Goal: Book appointment/travel/reservation

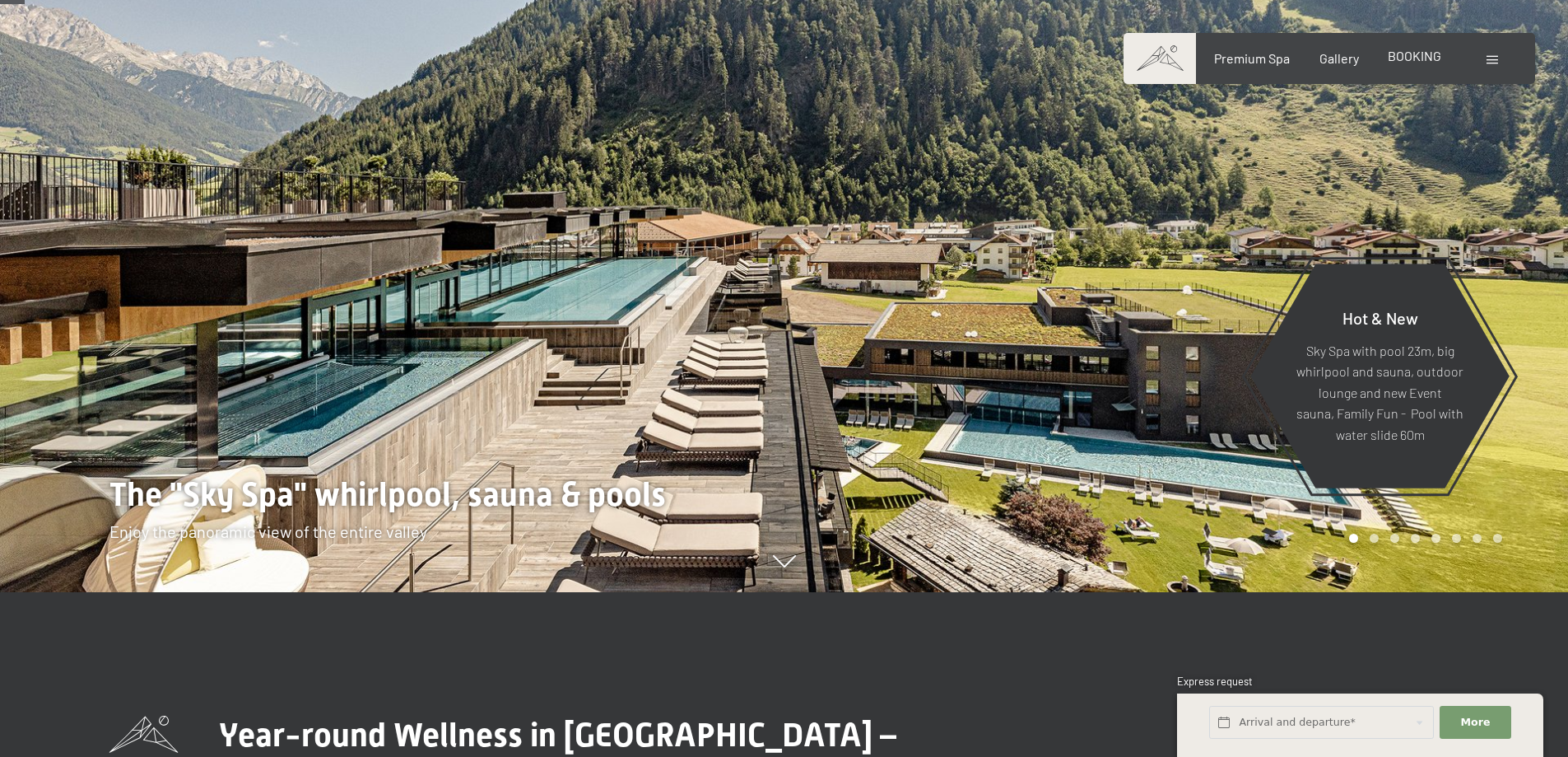
scroll to position [165, 0]
click at [1423, 65] on div "BOOKING" at bounding box center [1414, 56] width 54 height 18
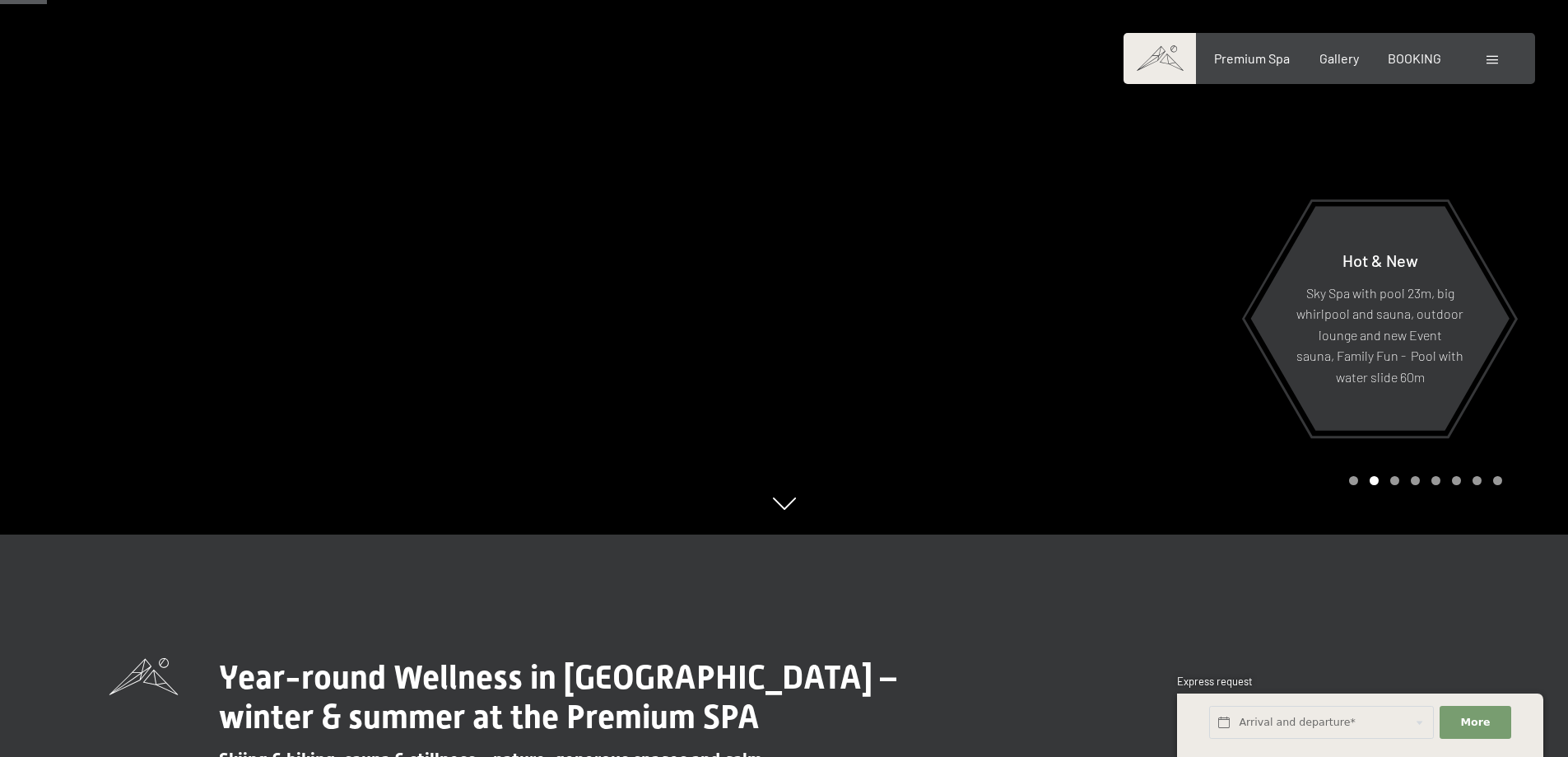
scroll to position [412, 0]
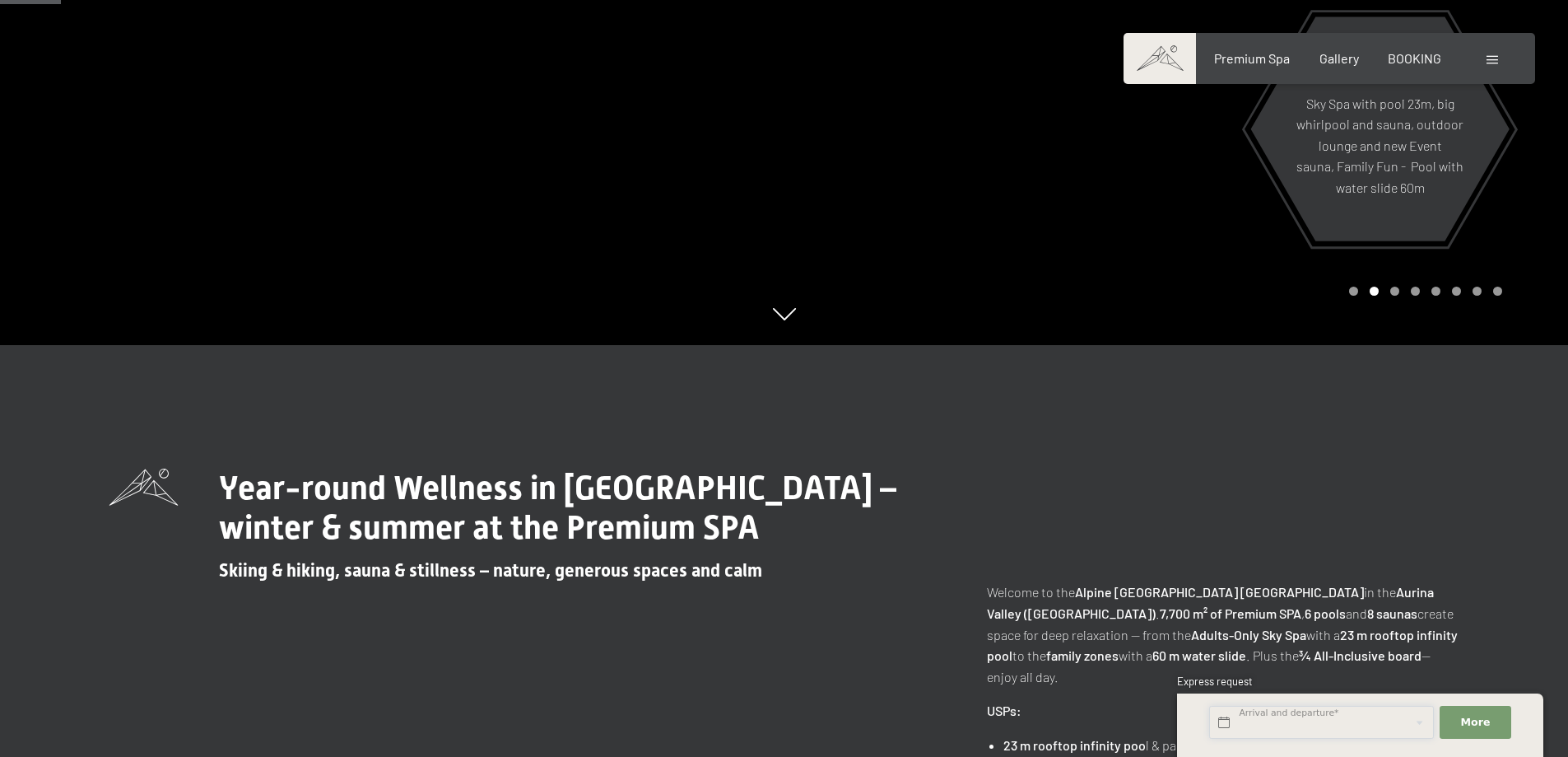
click at [1285, 726] on input "text" at bounding box center [1322, 723] width 225 height 34
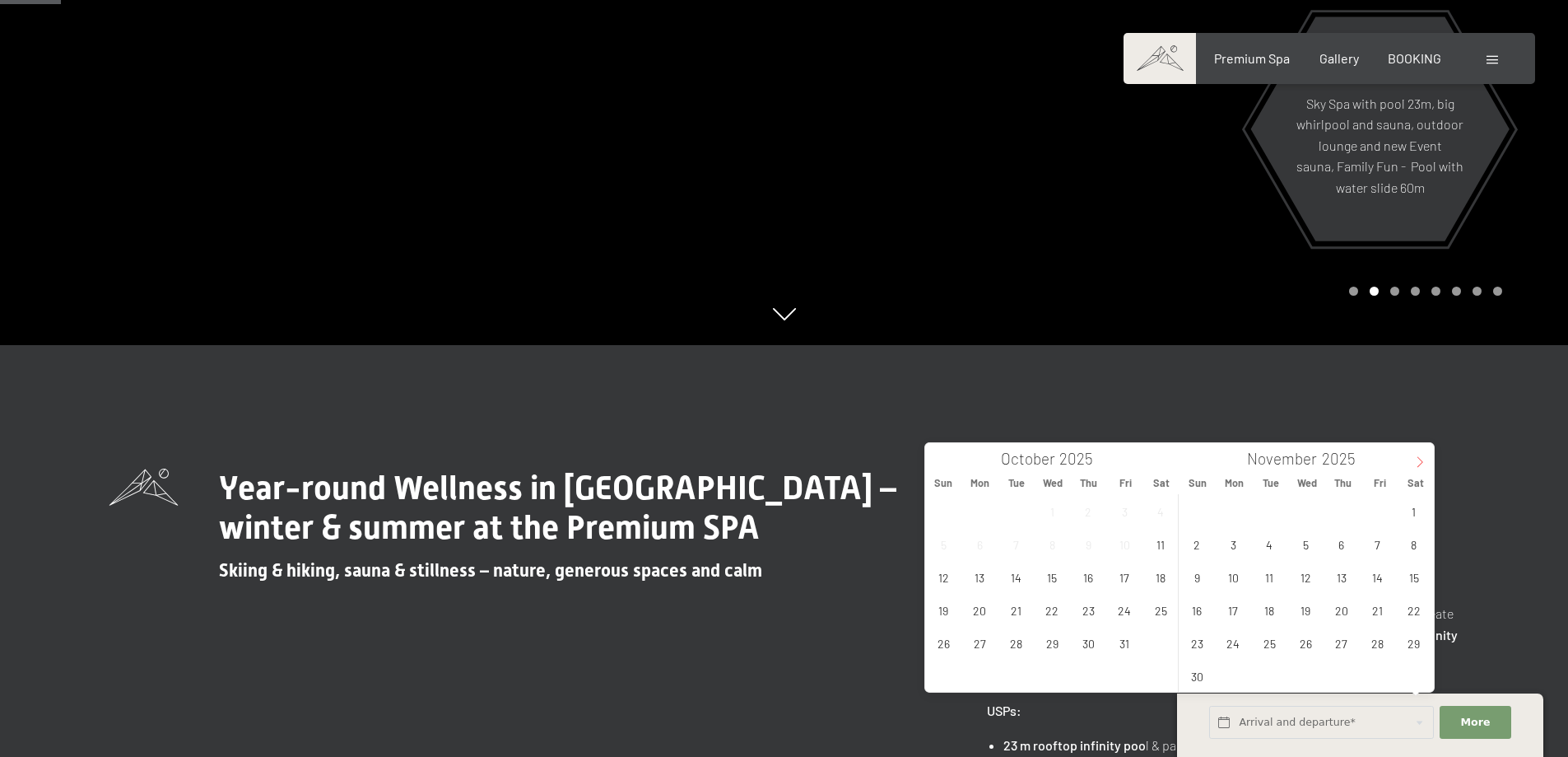
click at [1427, 467] on span at bounding box center [1419, 456] width 28 height 28
click at [1425, 464] on icon at bounding box center [1420, 462] width 12 height 12
type input "2026"
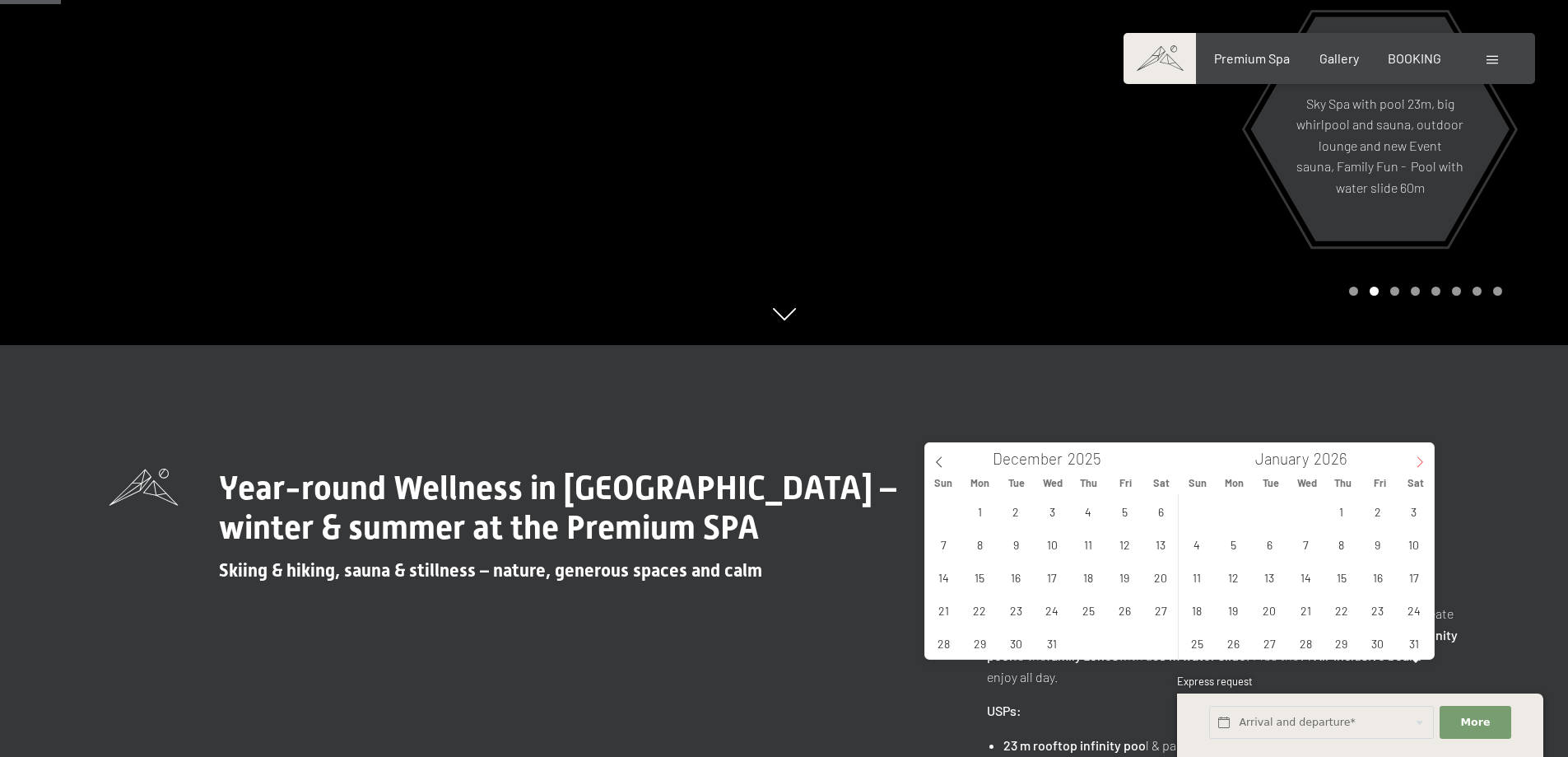
click at [1425, 464] on icon at bounding box center [1420, 462] width 12 height 12
type input "2026"
click at [1415, 545] on span "14" at bounding box center [1413, 544] width 32 height 32
click at [1417, 571] on span "21" at bounding box center [1413, 576] width 32 height 32
type input "Sat. 14/02/2026 - Sat. 21/02/2026"
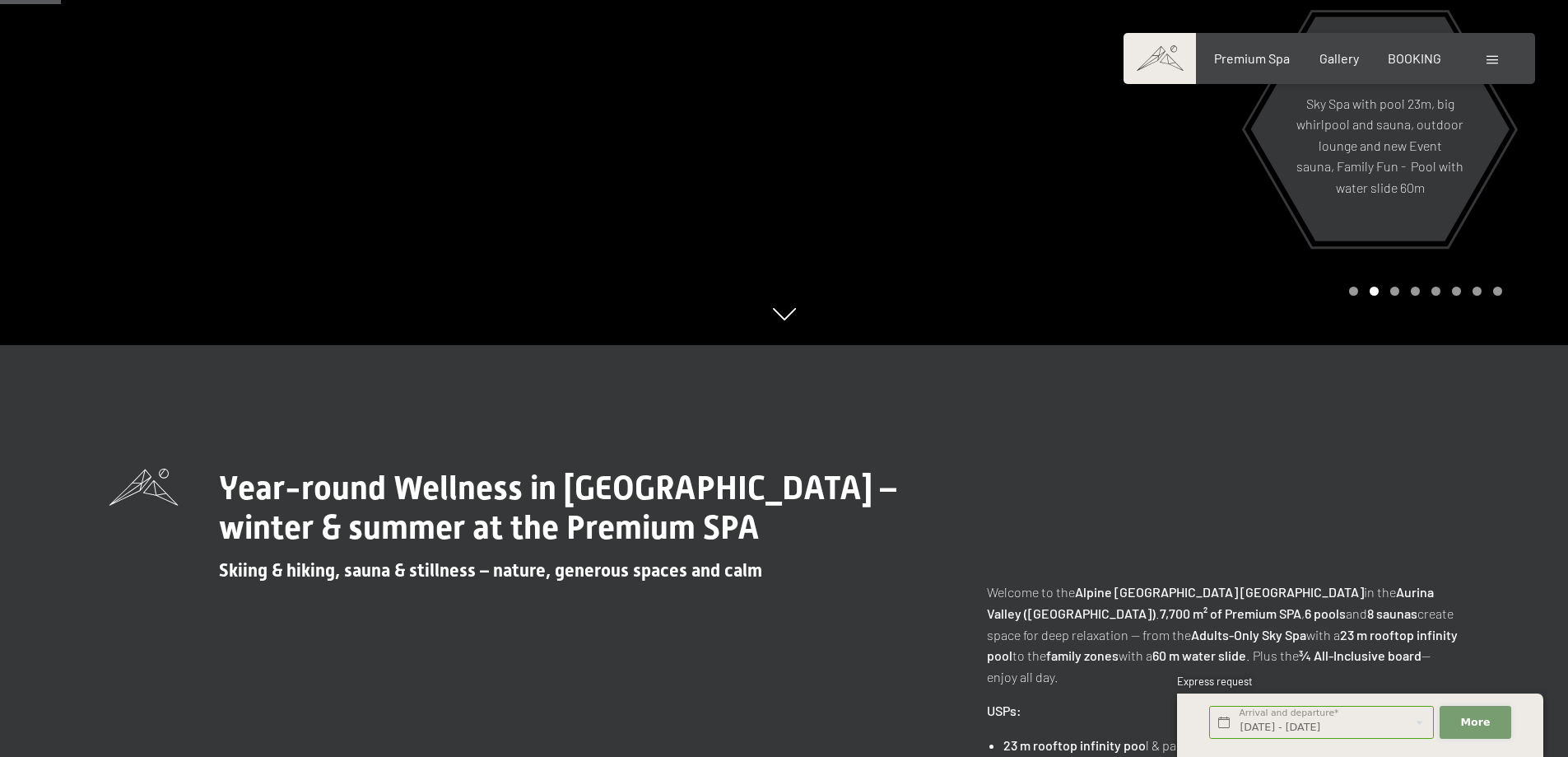
click at [1475, 722] on span "More" at bounding box center [1475, 723] width 29 height 15
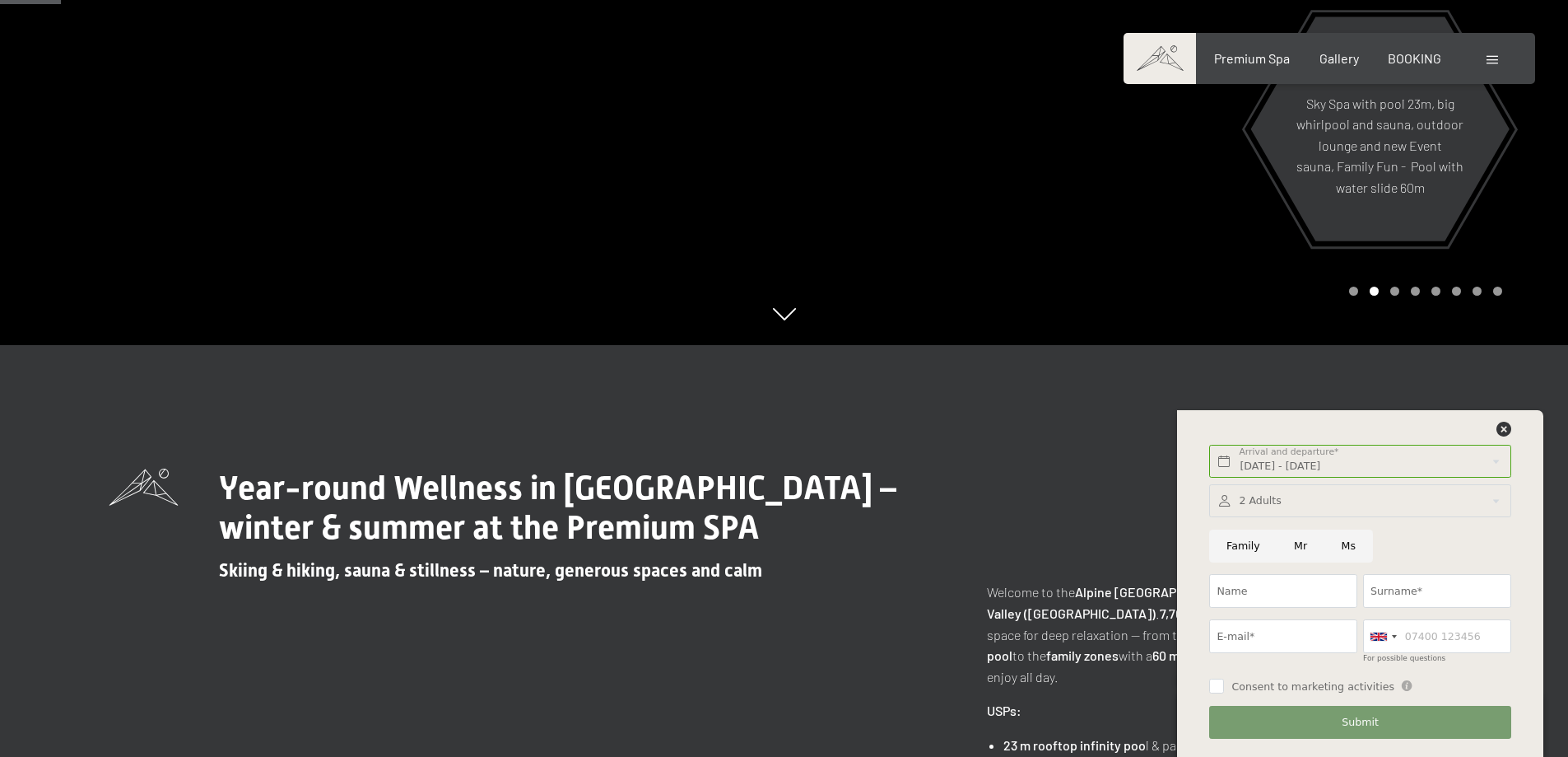
click at [1277, 504] on div at bounding box center [1360, 501] width 302 height 34
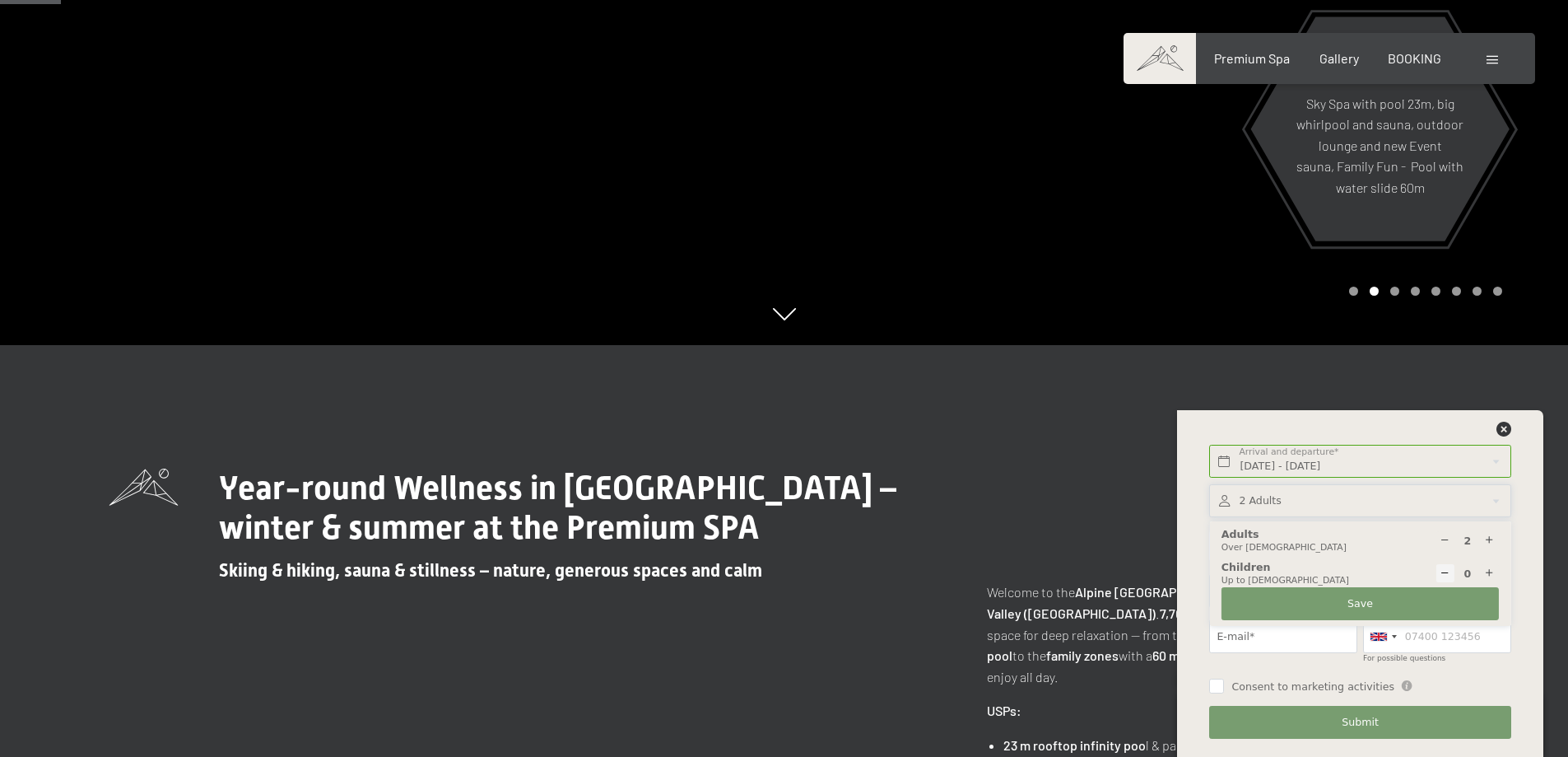
click at [1482, 569] on div at bounding box center [1490, 573] width 19 height 19
type input "1"
select select
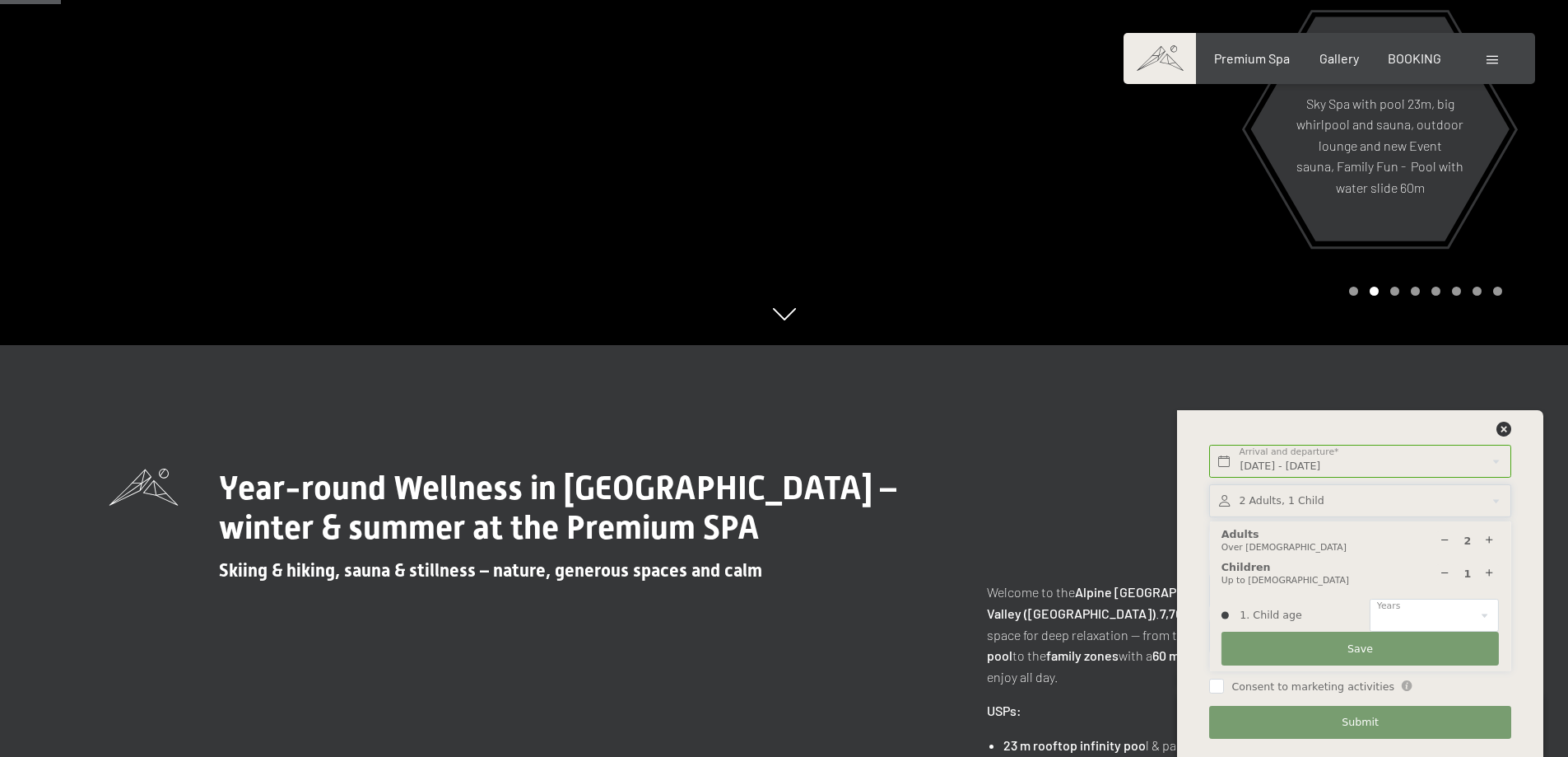
click at [1482, 569] on div at bounding box center [1490, 573] width 19 height 19
type input "2"
select select
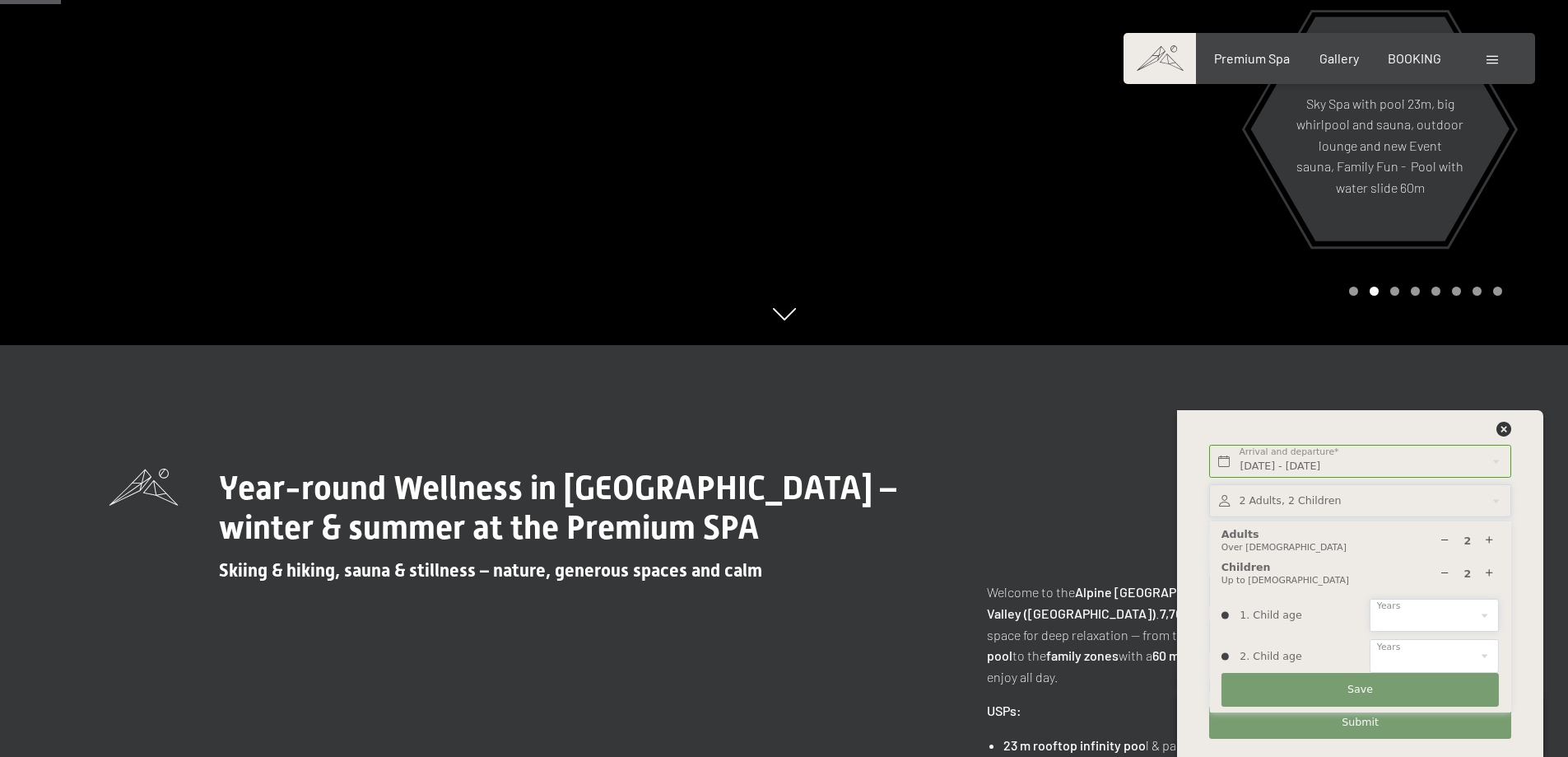
click at [1447, 612] on select "0 1 2 3 4 5 6 7 8 9 10 11 12 13 14" at bounding box center [1434, 615] width 129 height 34
select select "10"
click at [1370, 598] on select "0 1 2 3 4 5 6 7 8 9 10 11 12 13 14" at bounding box center [1434, 615] width 129 height 34
click at [1429, 648] on select "0 1 2 3 4 5 6 7 8 9 10 11 12 13 14" at bounding box center [1434, 655] width 129 height 34
select select "12"
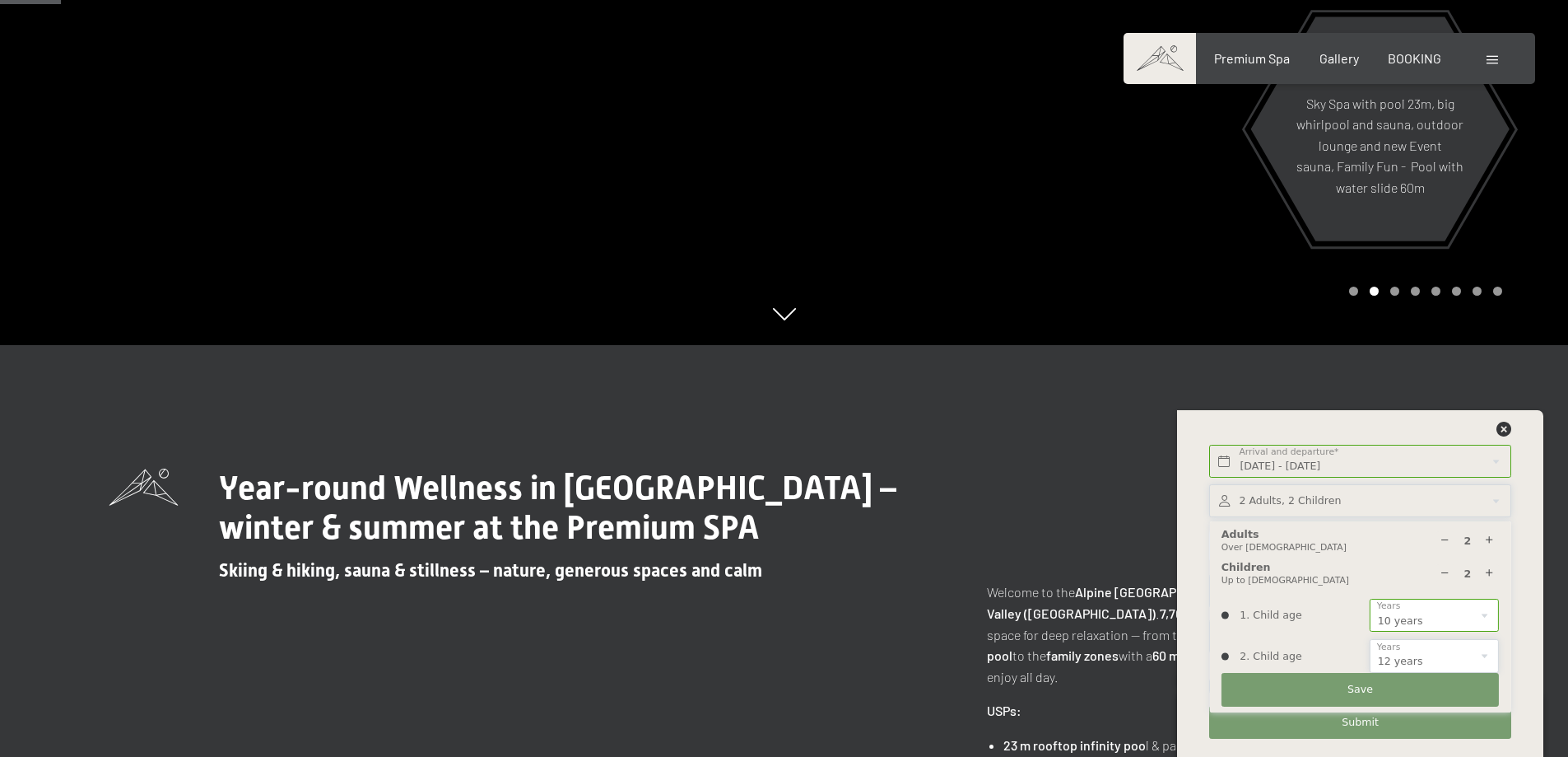
click at [1370, 639] on select "0 1 2 3 4 5 6 7 8 9 10 11 12 13 14" at bounding box center [1434, 655] width 129 height 34
click at [1322, 684] on button "Save" at bounding box center [1360, 690] width 277 height 34
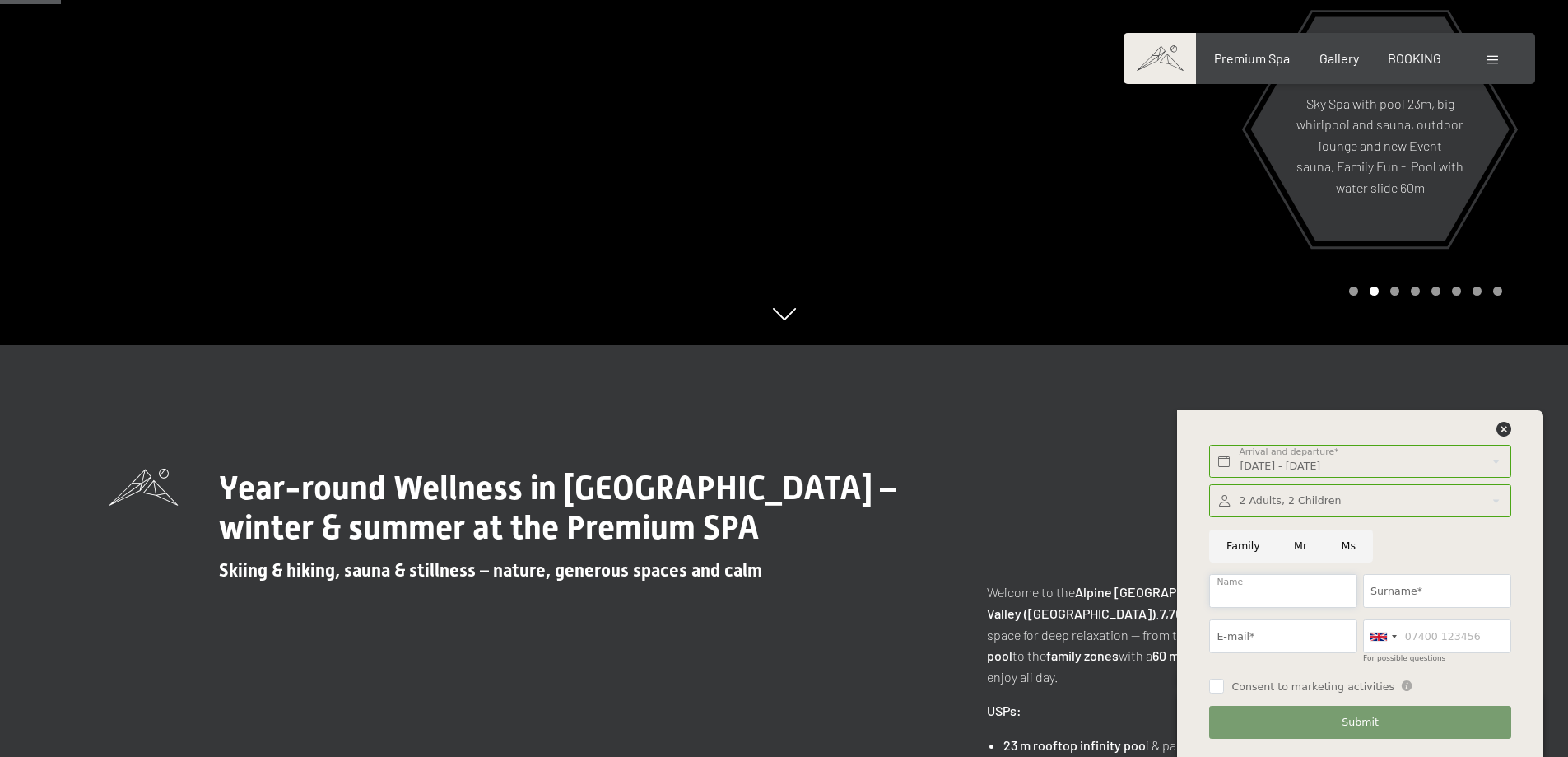
click at [1243, 589] on input "Name" at bounding box center [1283, 591] width 148 height 34
type input "Rahul"
type input "Khanna"
type input "rahul@applemailuk.com"
type input "7966801630"
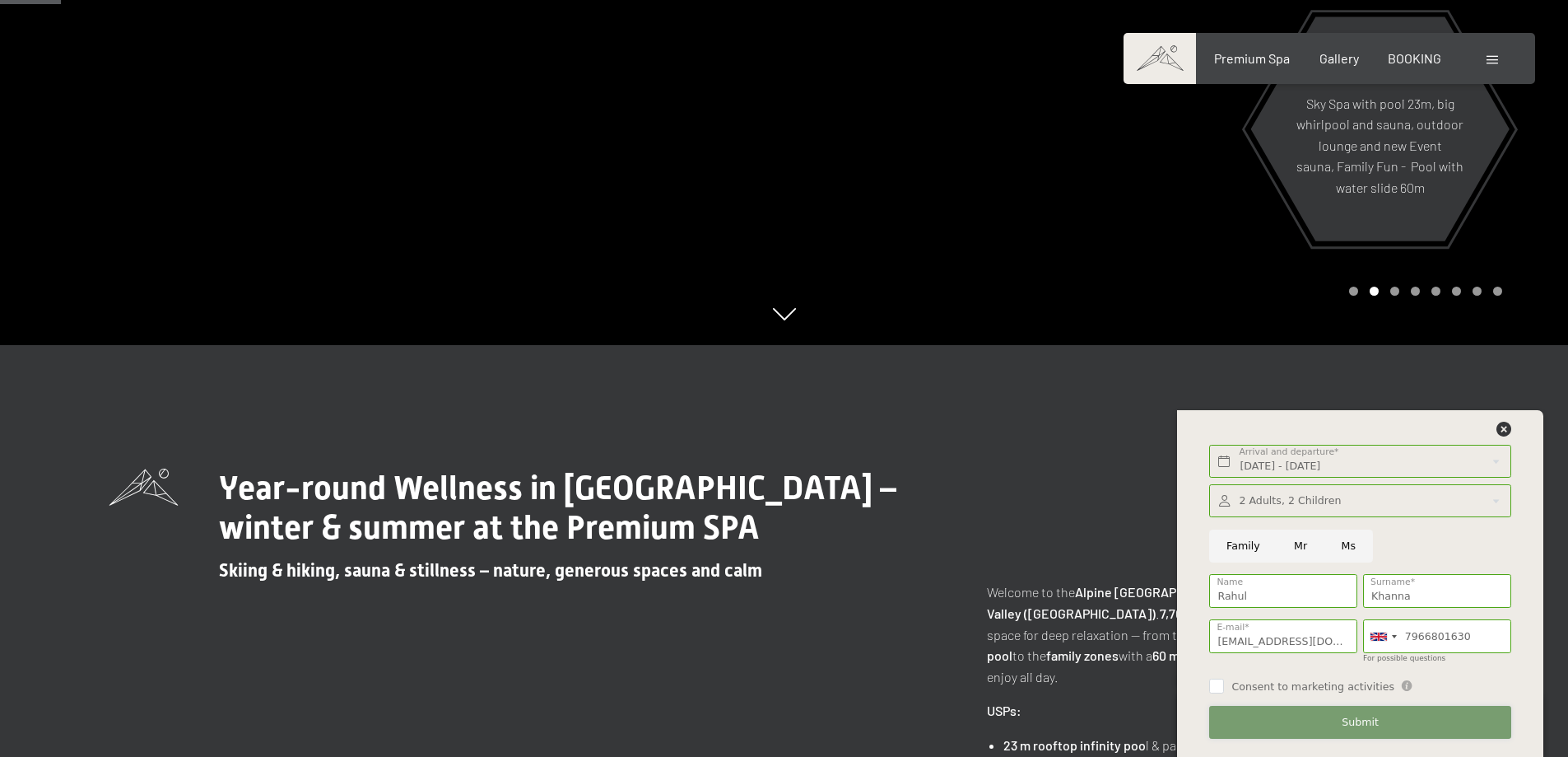
click at [1409, 729] on button "Submit" at bounding box center [1360, 723] width 302 height 34
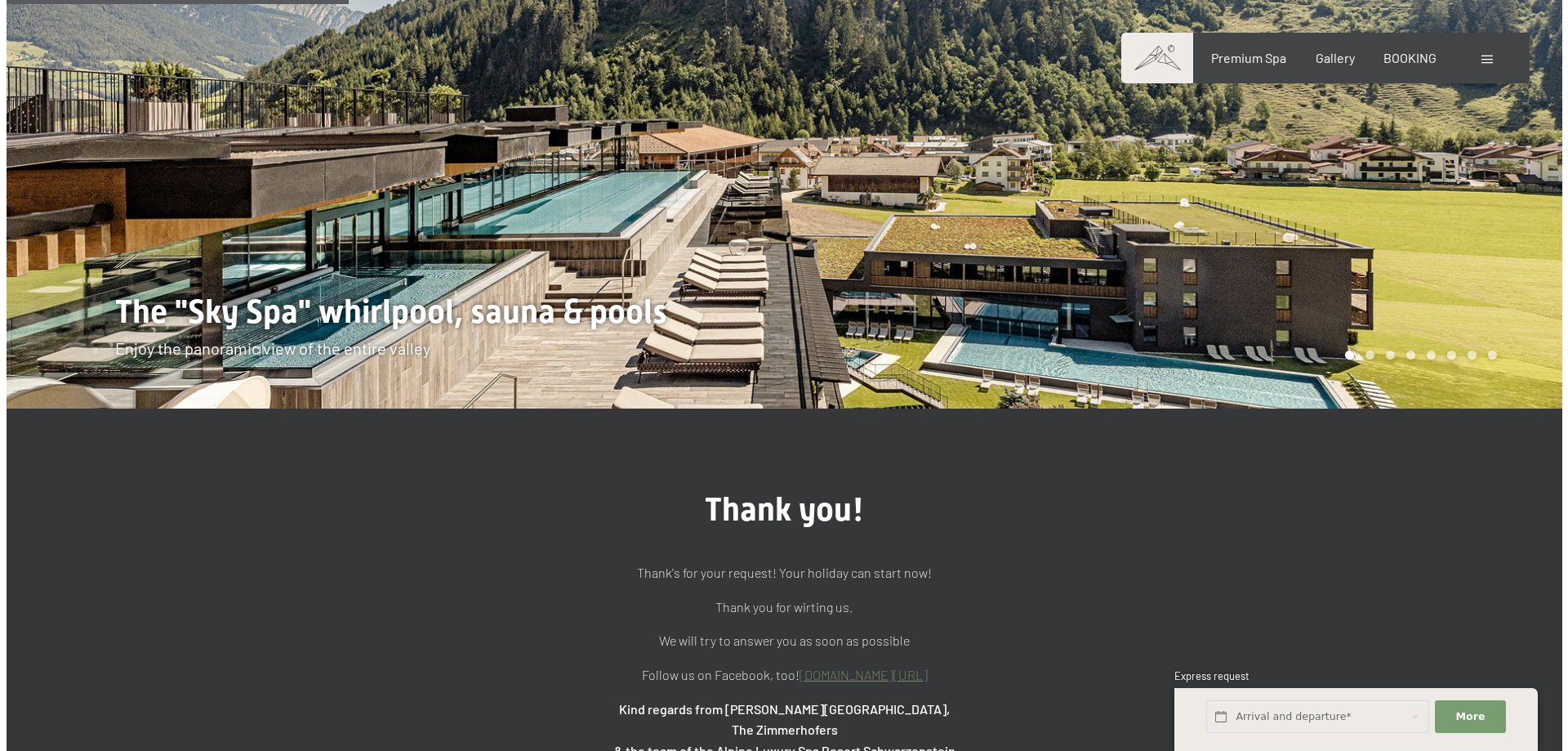
scroll to position [82, 0]
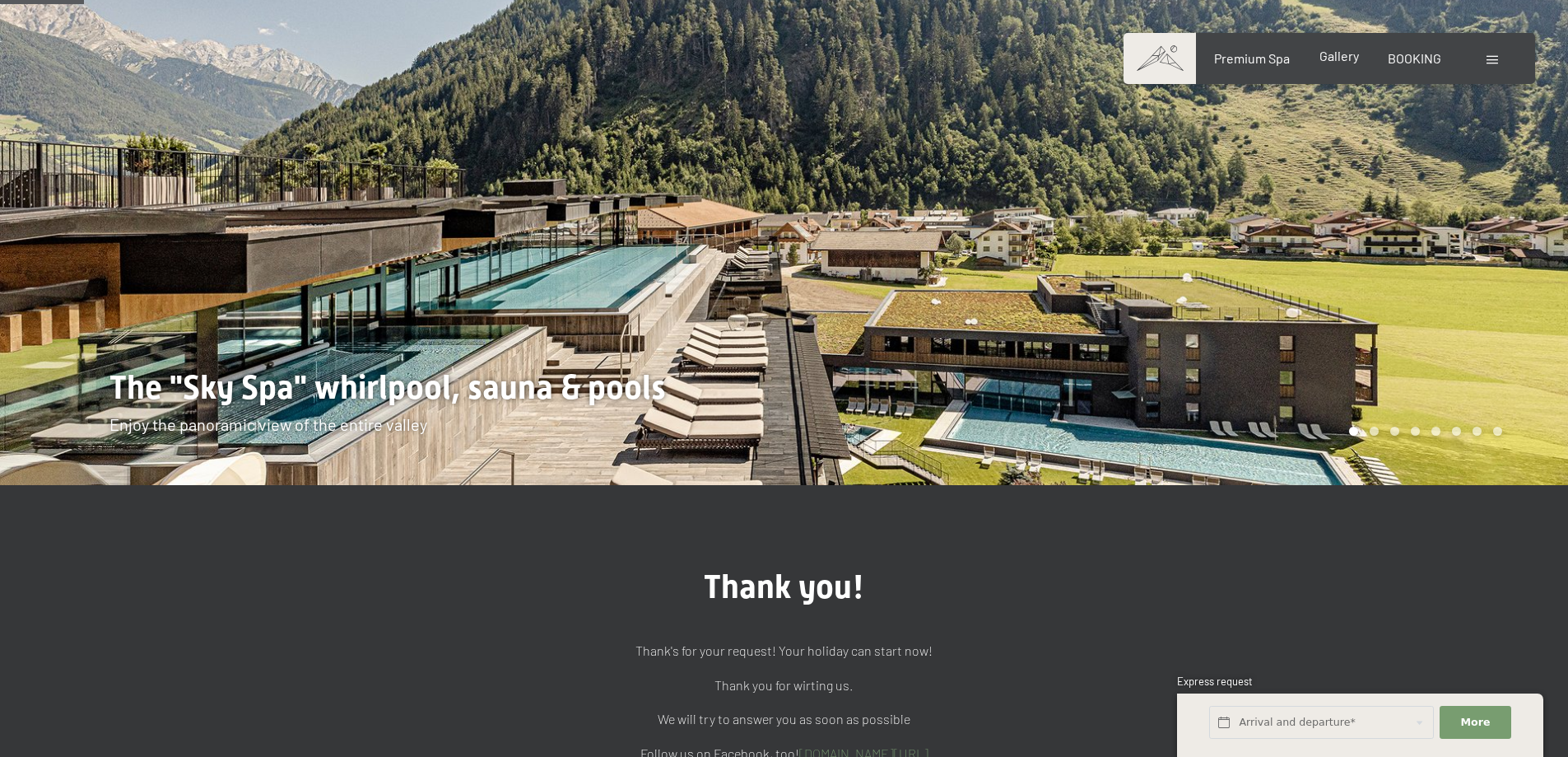
click at [1339, 58] on span "Gallery" at bounding box center [1339, 55] width 39 height 16
click at [1485, 53] on div "Booking Enquiries Premium Spa Gallery BOOKING DE IT EN Vouchers Gallery Enquiri…" at bounding box center [1329, 59] width 346 height 18
click at [1487, 56] on span at bounding box center [1492, 60] width 12 height 8
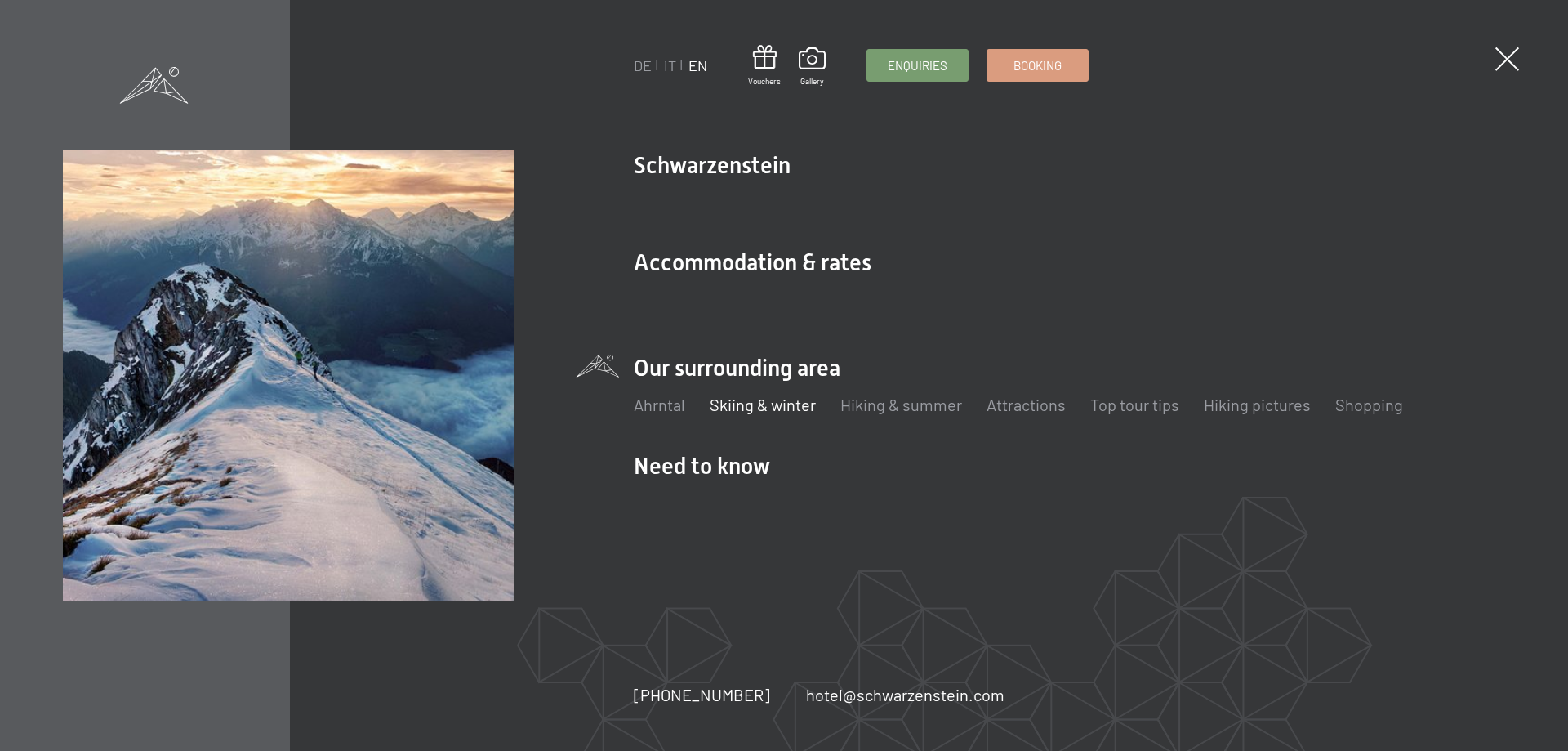
click at [762, 404] on link "Skiing & winter" at bounding box center [763, 404] width 106 height 20
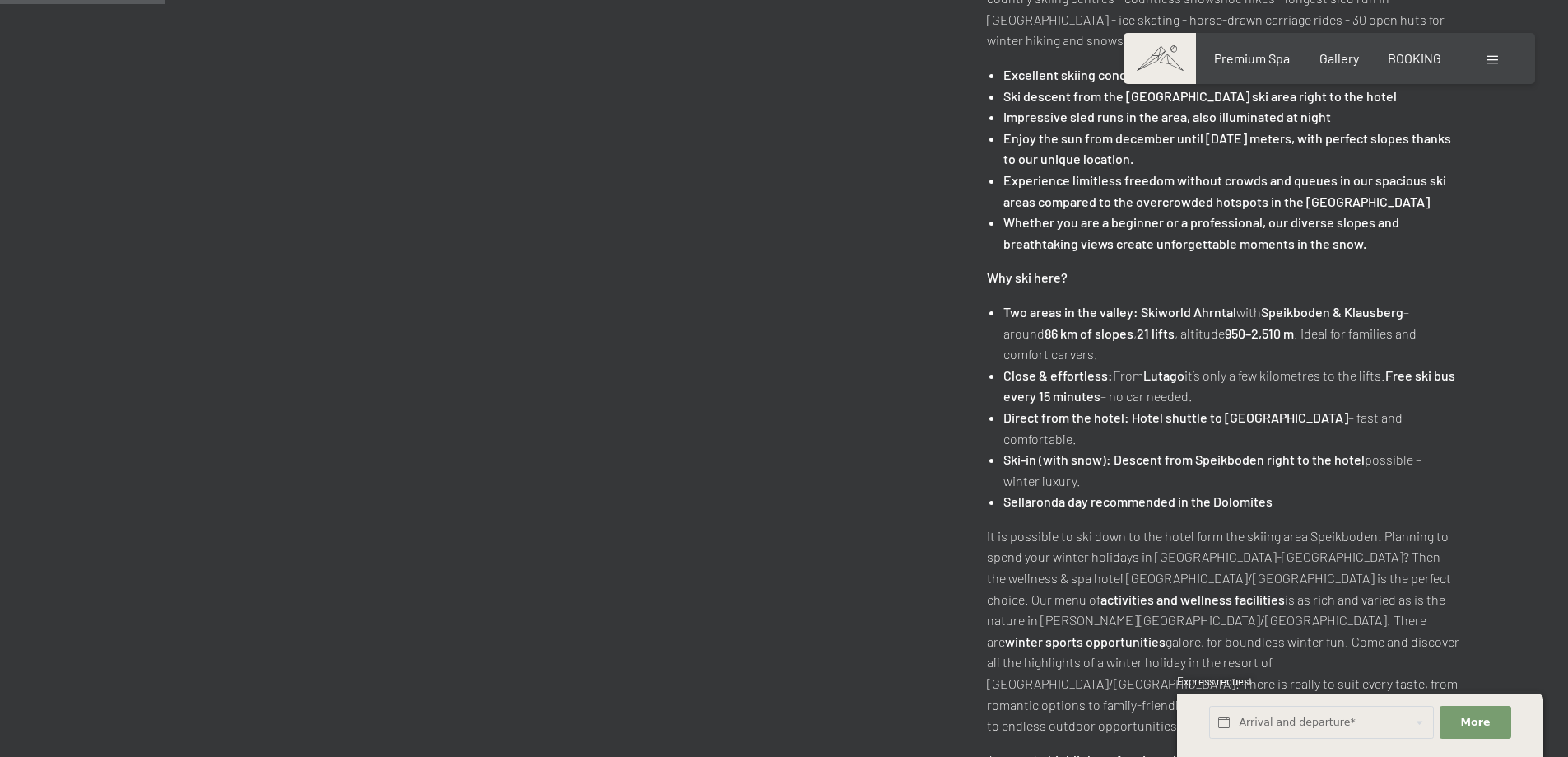
scroll to position [823, 0]
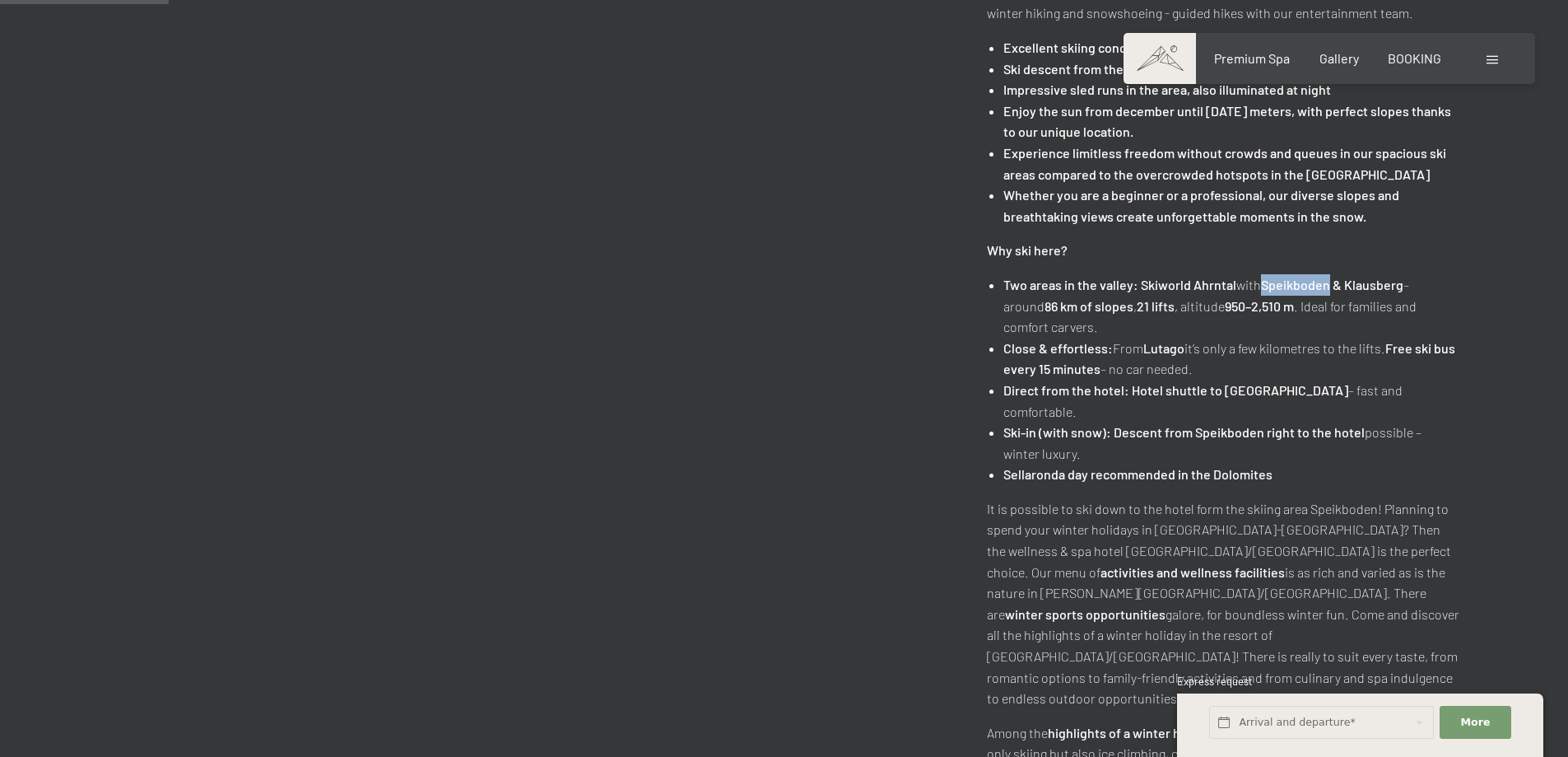
drag, startPoint x: 1264, startPoint y: 285, endPoint x: 1328, endPoint y: 287, distance: 64.0
click at [1328, 287] on strong "Speikboden & Klausberg" at bounding box center [1332, 284] width 143 height 16
copy strong "Speikboden"
